Goal: Transaction & Acquisition: Download file/media

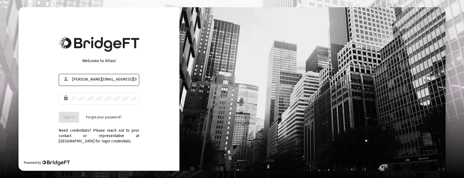
type input "[PERSON_NAME][EMAIL_ADDRESS][DOMAIN_NAME]"
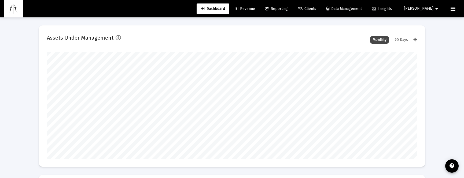
type input "[DATE]"
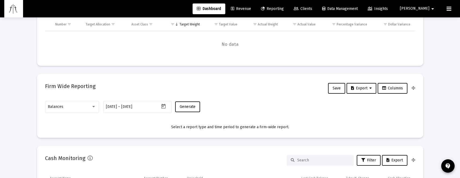
scroll to position [5, 0]
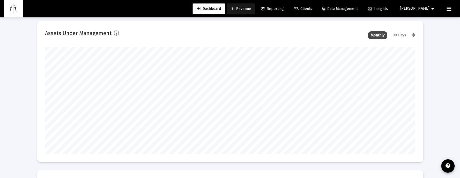
click at [251, 9] on span "Revenue" at bounding box center [241, 8] width 20 height 5
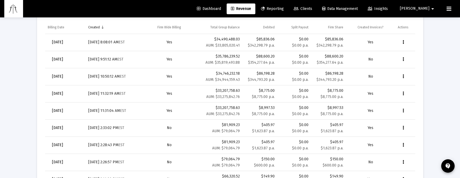
scroll to position [161, 0]
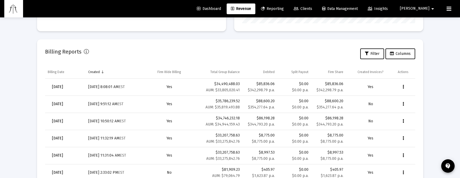
click at [403, 138] on icon "Data grid" at bounding box center [403, 138] width 1 height 6
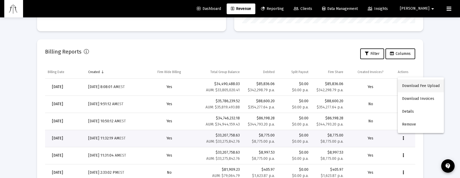
click at [417, 86] on button "Download Fee Upload" at bounding box center [421, 86] width 46 height 13
